Goal: Use online tool/utility: Utilize a website feature to perform a specific function

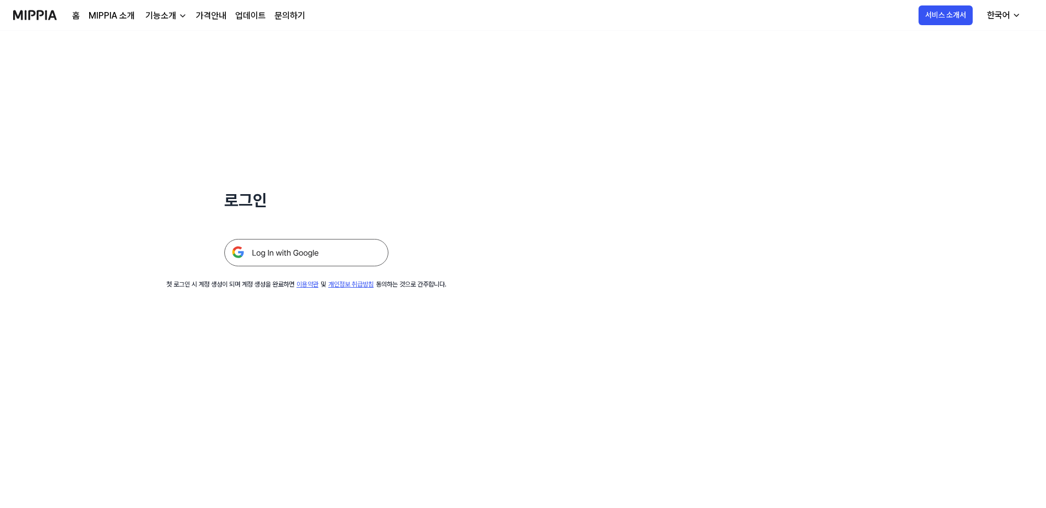
click at [254, 253] on img at bounding box center [306, 252] width 164 height 27
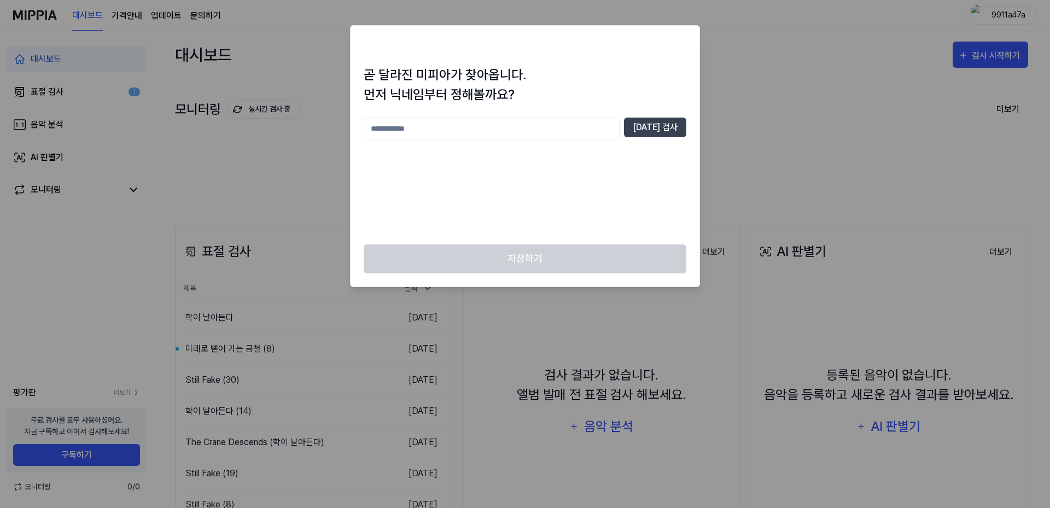
click at [517, 187] on div "중복 검사" at bounding box center [525, 175] width 323 height 114
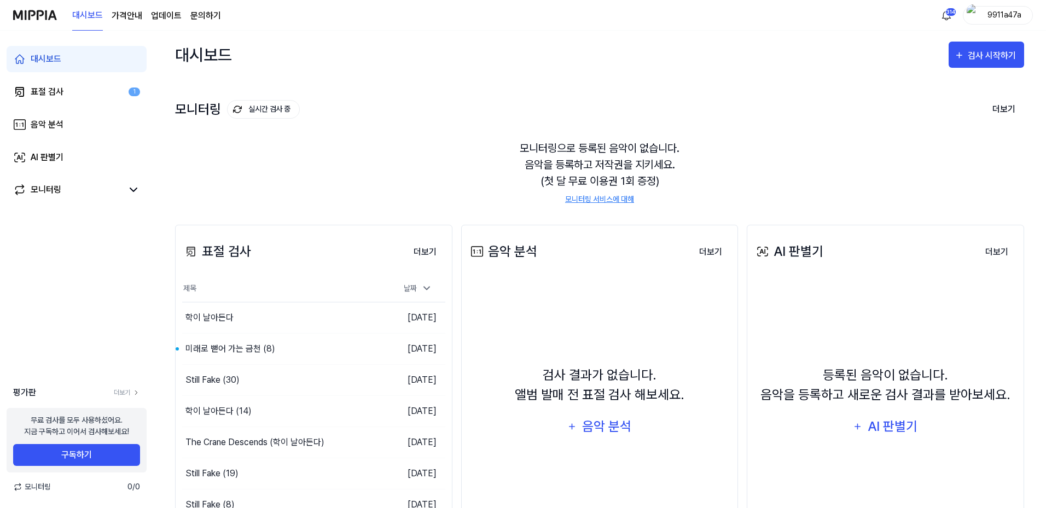
click at [973, 63] on button "검사 시작하기" at bounding box center [985, 55] width 75 height 26
click at [958, 90] on div "표절 검사" at bounding box center [966, 89] width 95 height 14
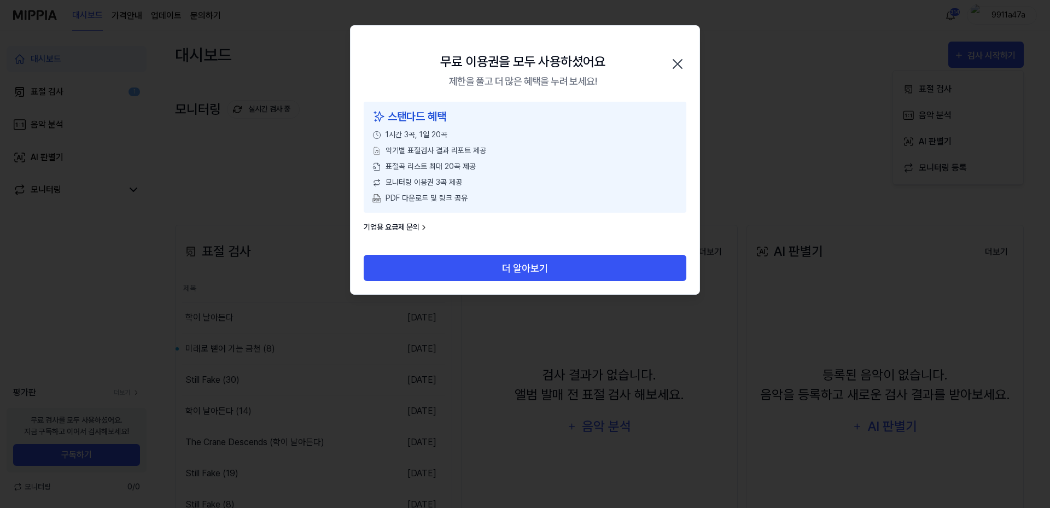
click at [685, 66] on icon "button" at bounding box center [678, 64] width 18 height 18
